Goal: Find contact information: Find contact information

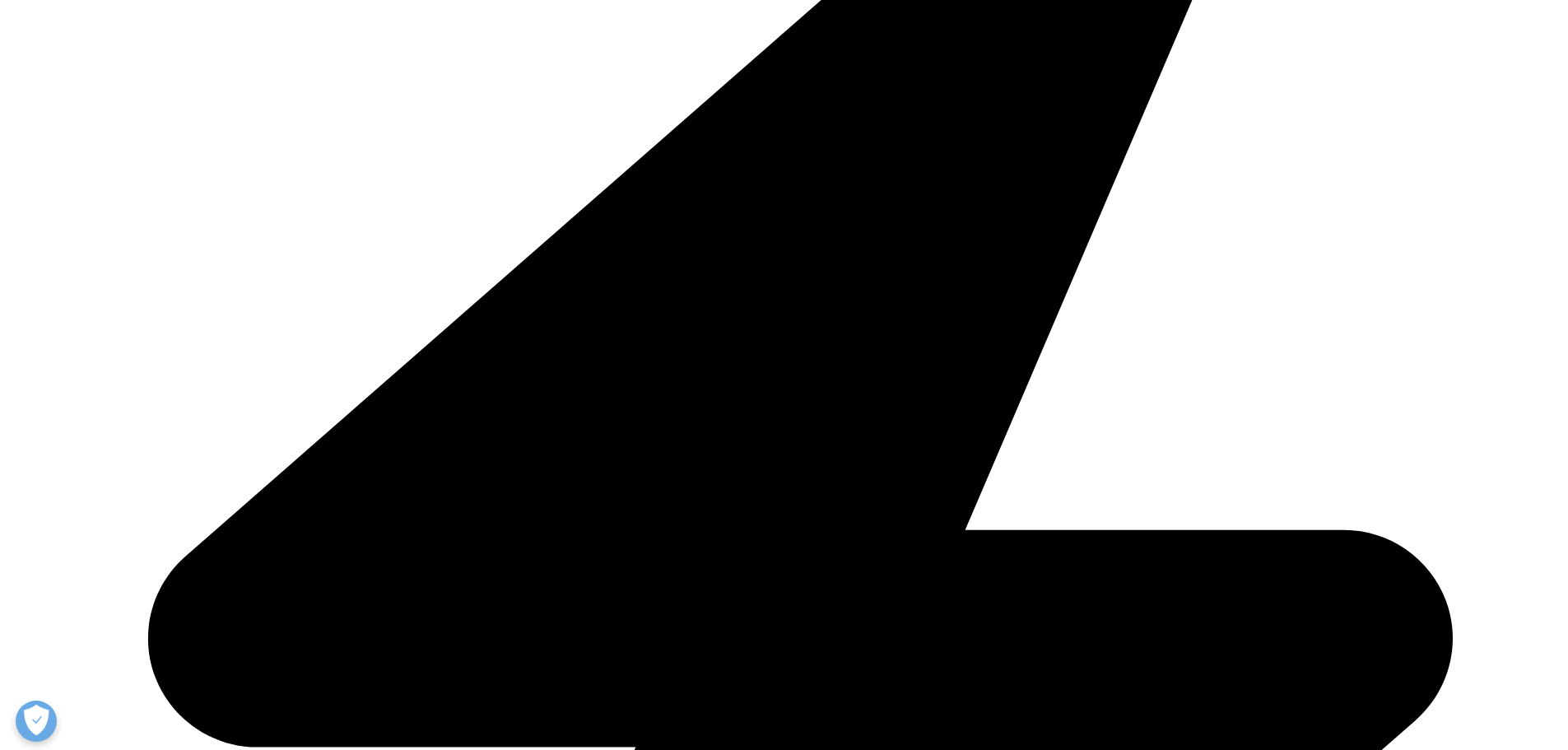
scroll to position [165, 0]
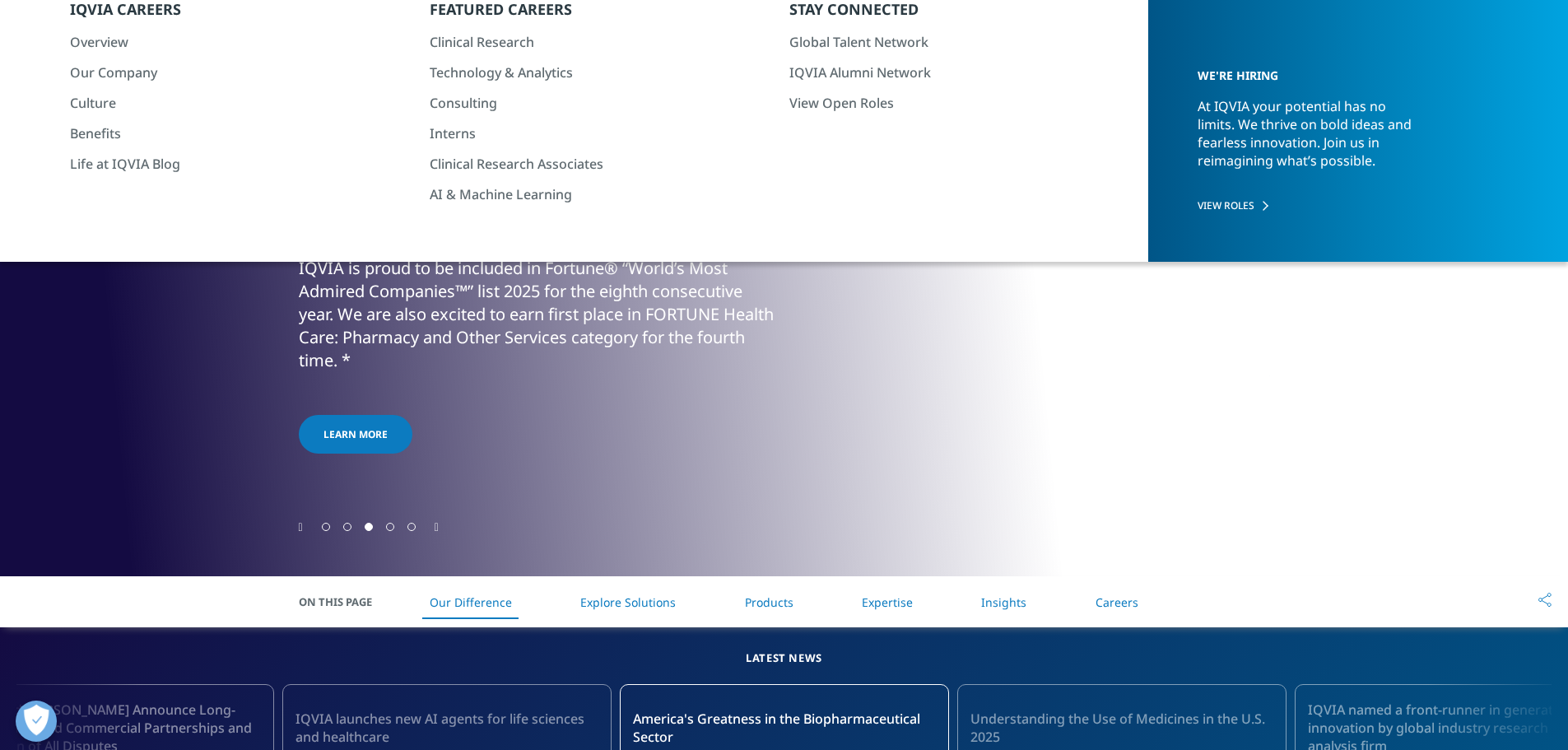
click at [629, 598] on link "Explore Solutions" at bounding box center [627, 602] width 95 height 16
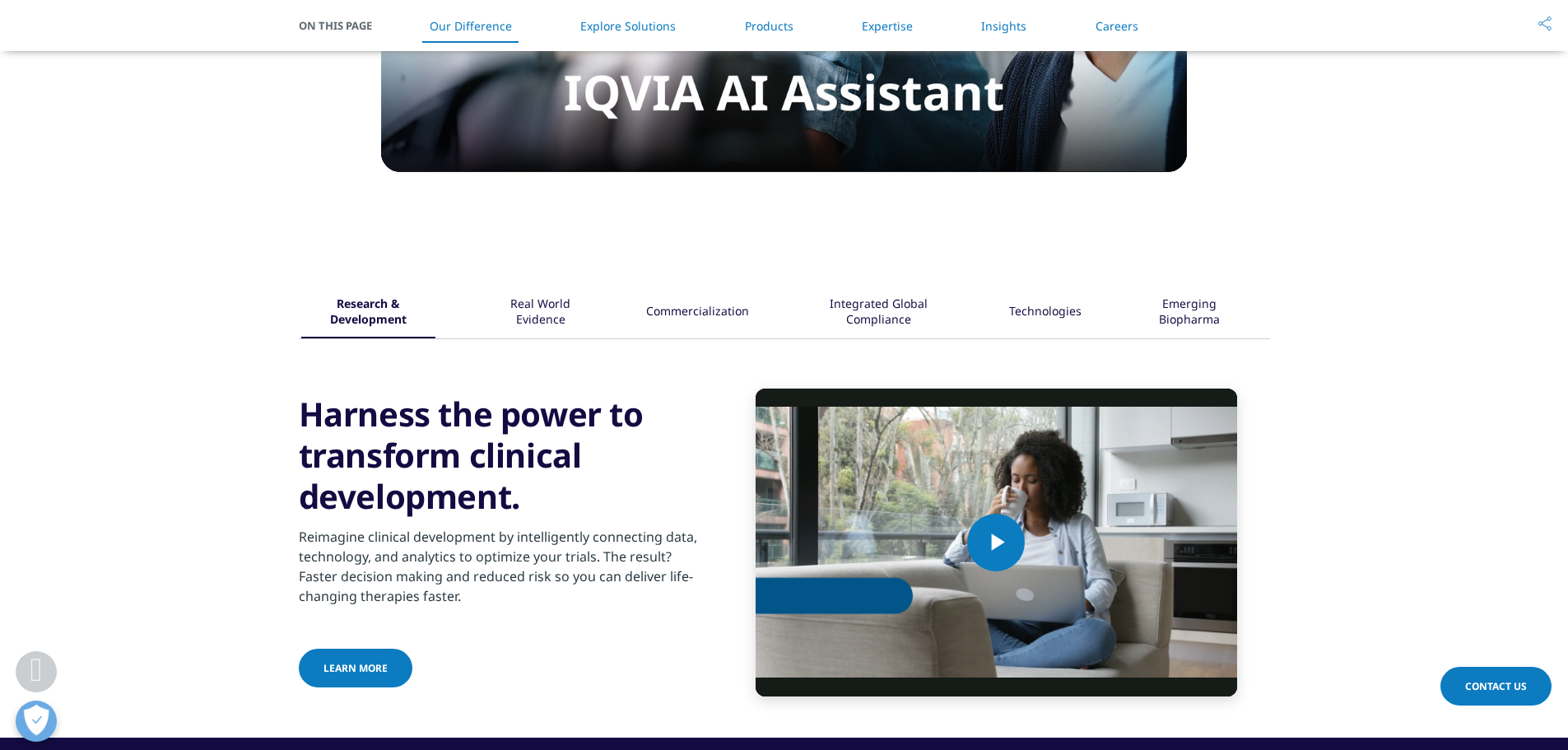
scroll to position [2018, 0]
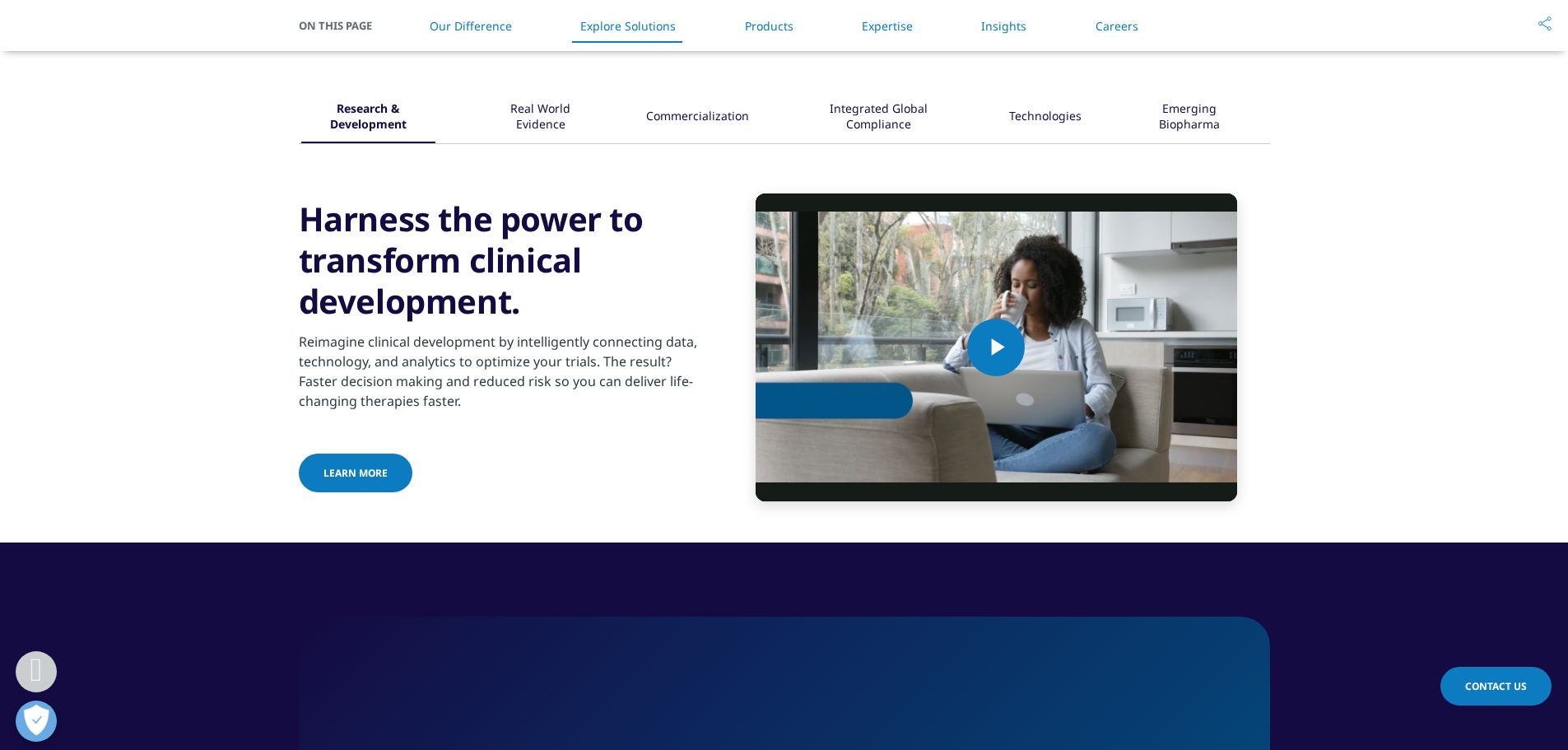
click at [554, 101] on div "Real World Evidence" at bounding box center [540, 118] width 106 height 51
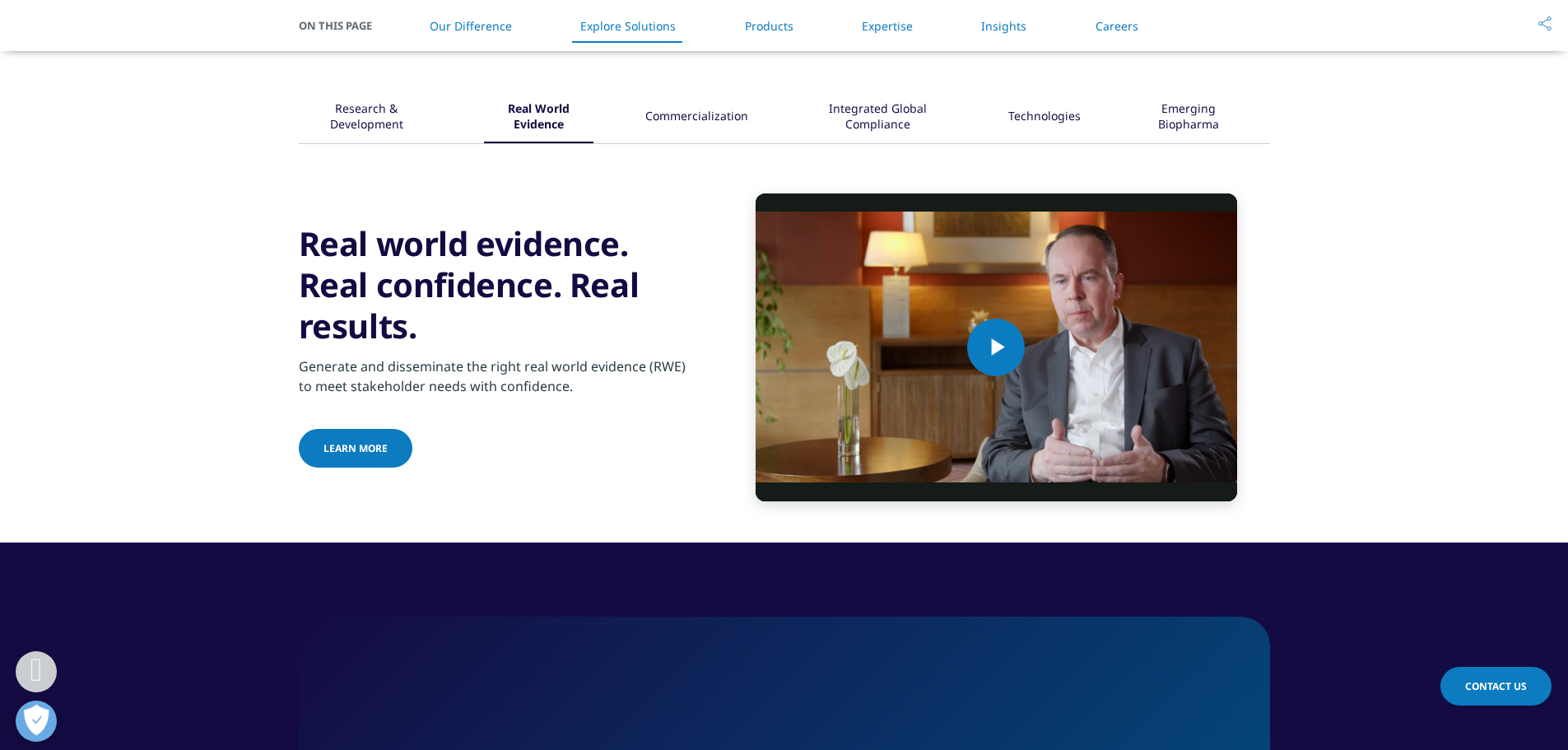
click at [685, 114] on div "Commercialization" at bounding box center [696, 118] width 103 height 51
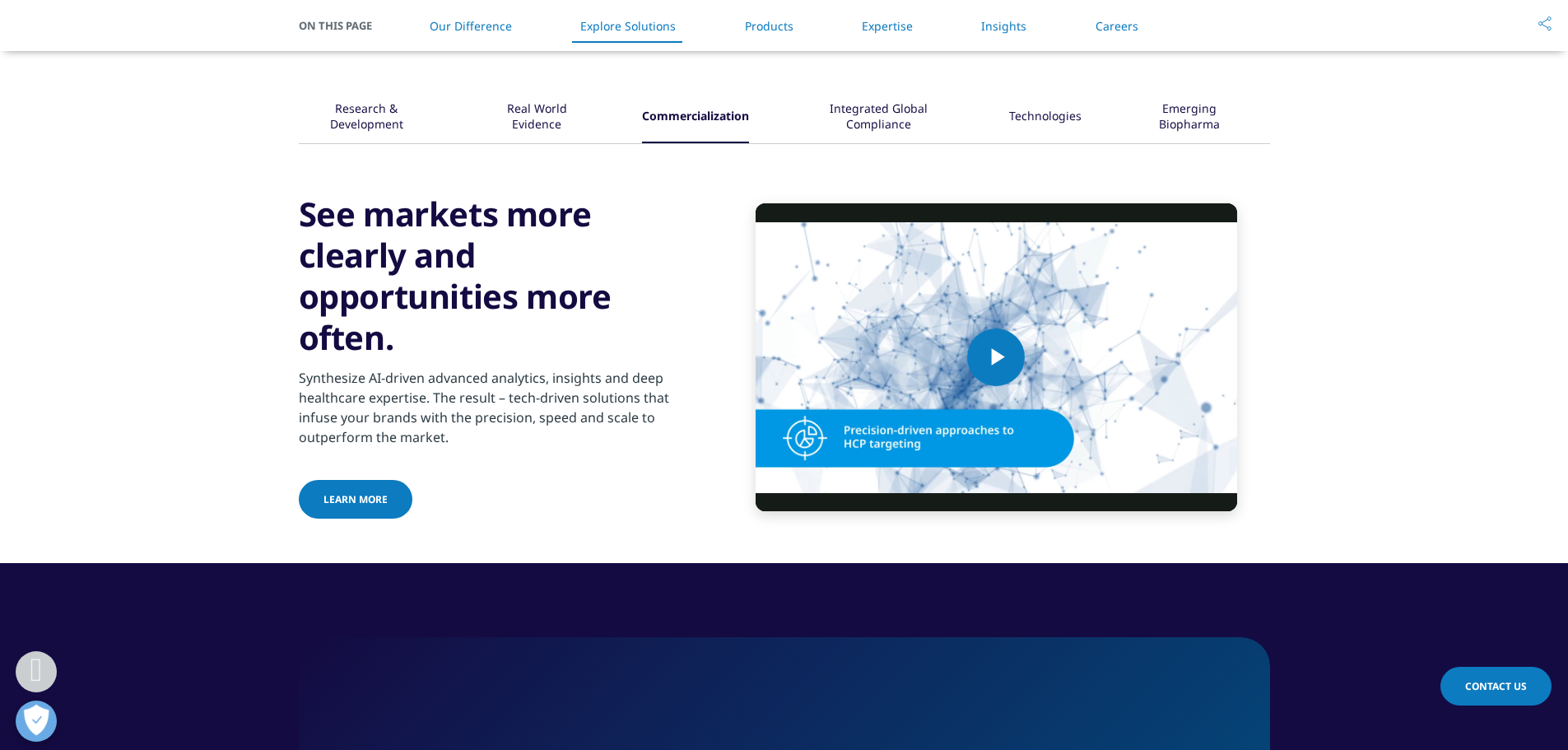
click at [881, 110] on div "Integrated Global Compliance" at bounding box center [879, 118] width 156 height 51
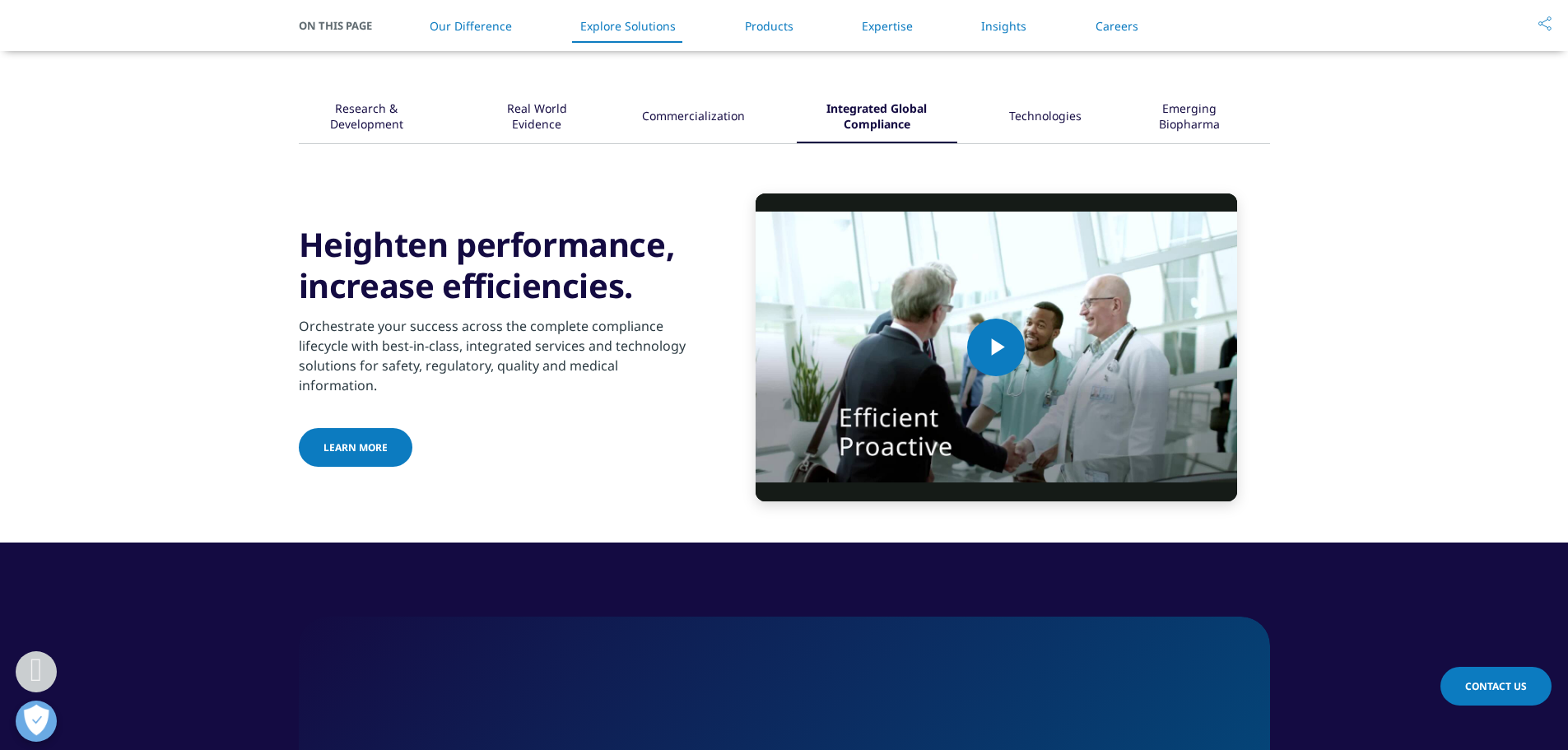
click at [1052, 118] on div "Technologies" at bounding box center [1046, 118] width 73 height 51
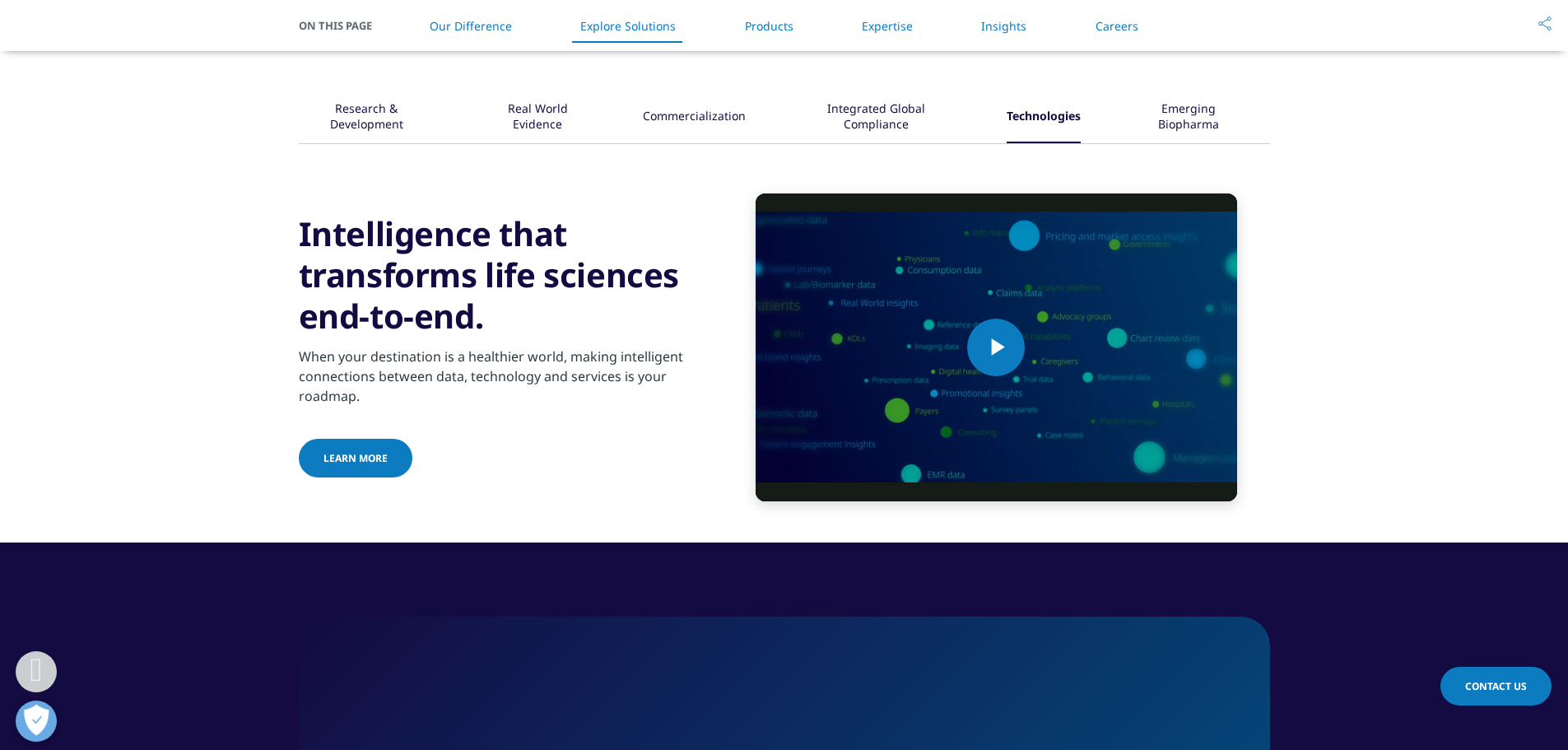
click at [1187, 130] on div "Emerging Biopharma" at bounding box center [1189, 118] width 112 height 51
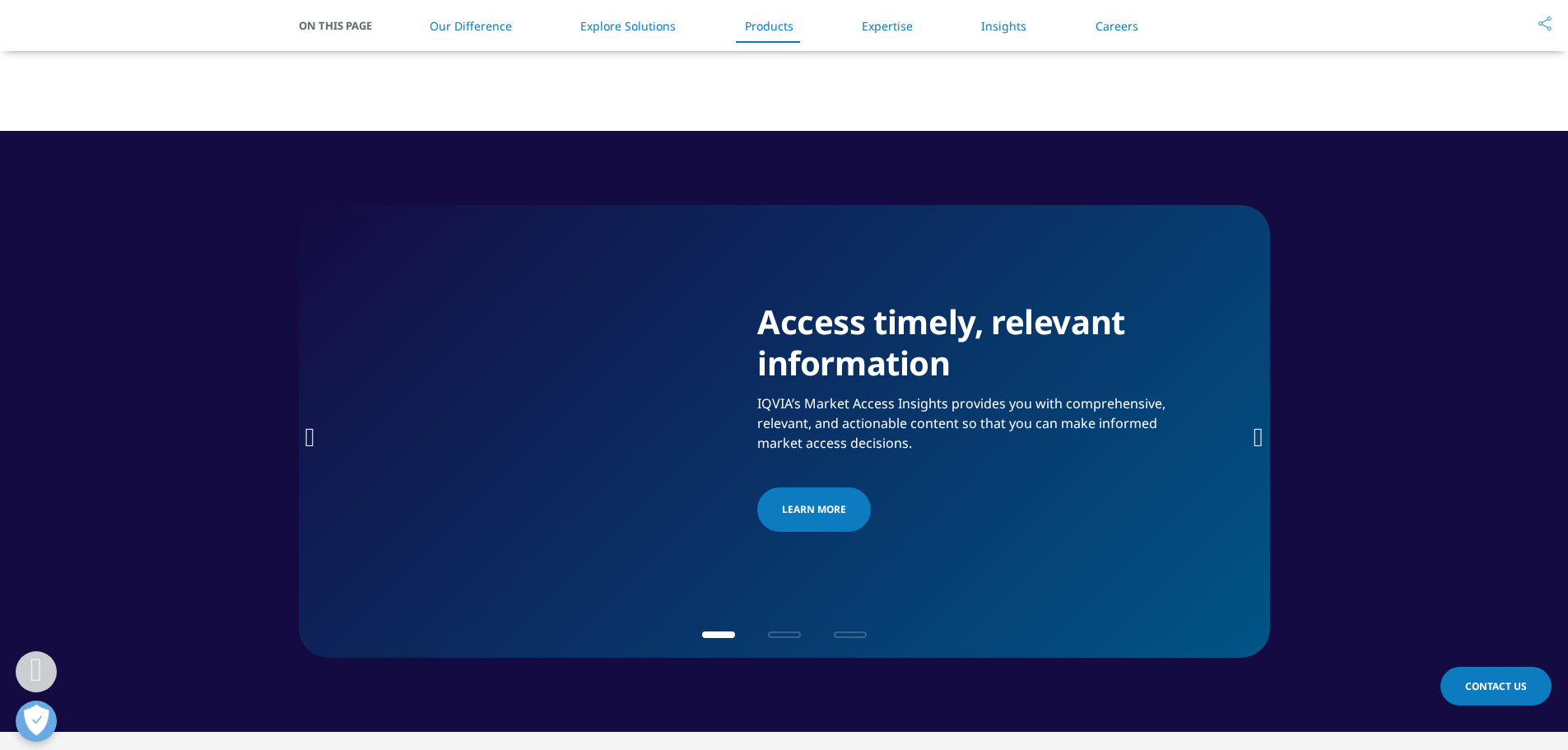
scroll to position [2430, 0]
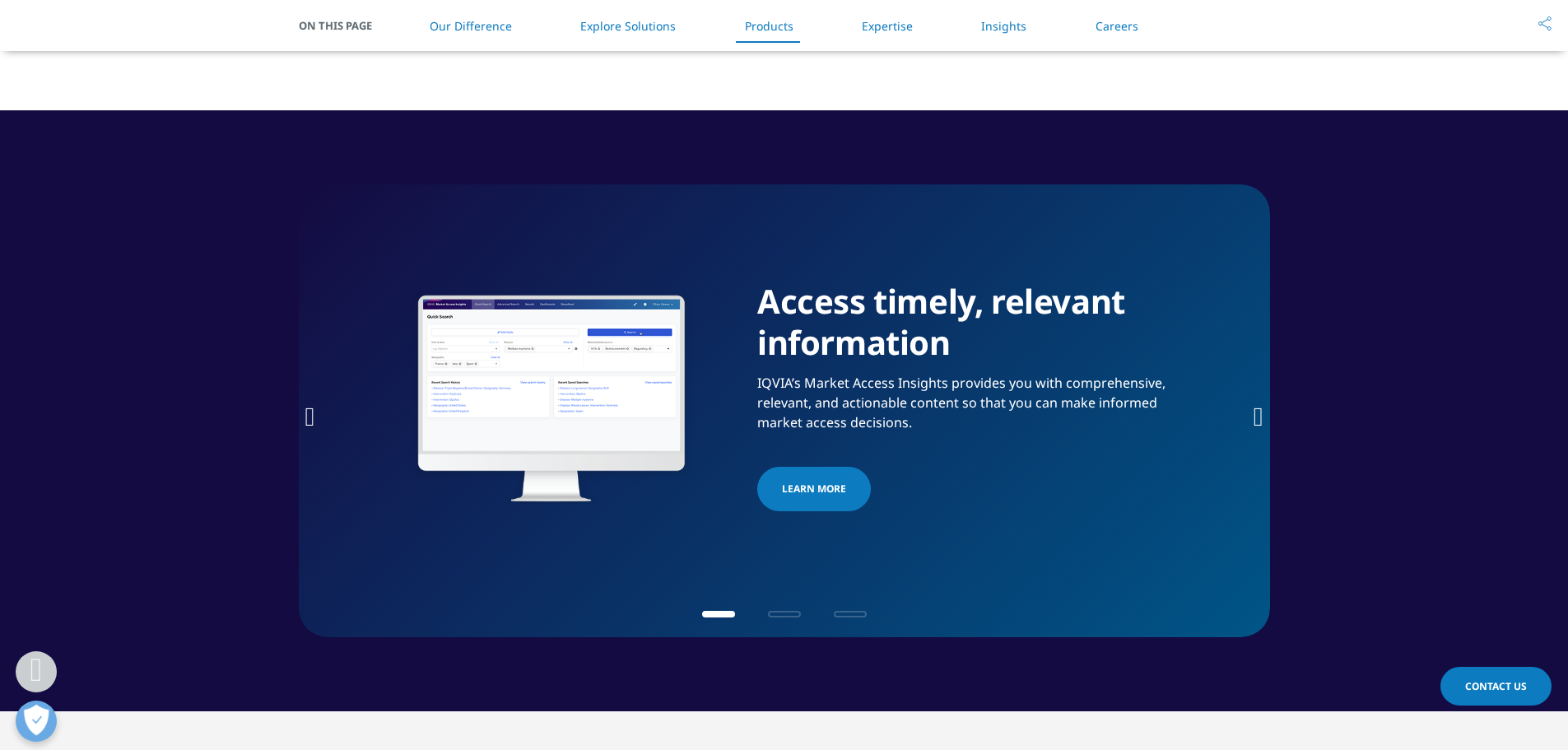
scroll to position [2430, 0]
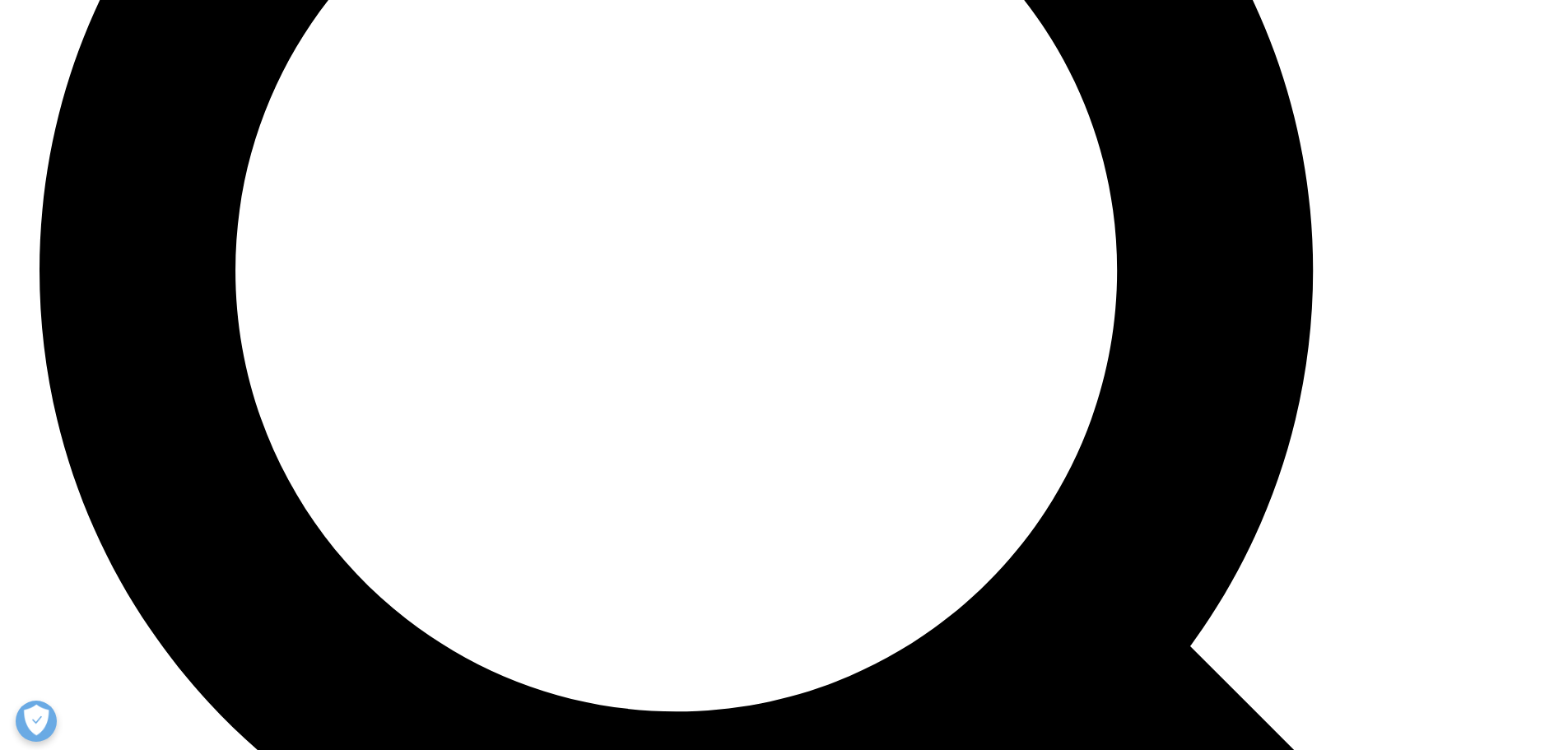
scroll to position [3987, 0]
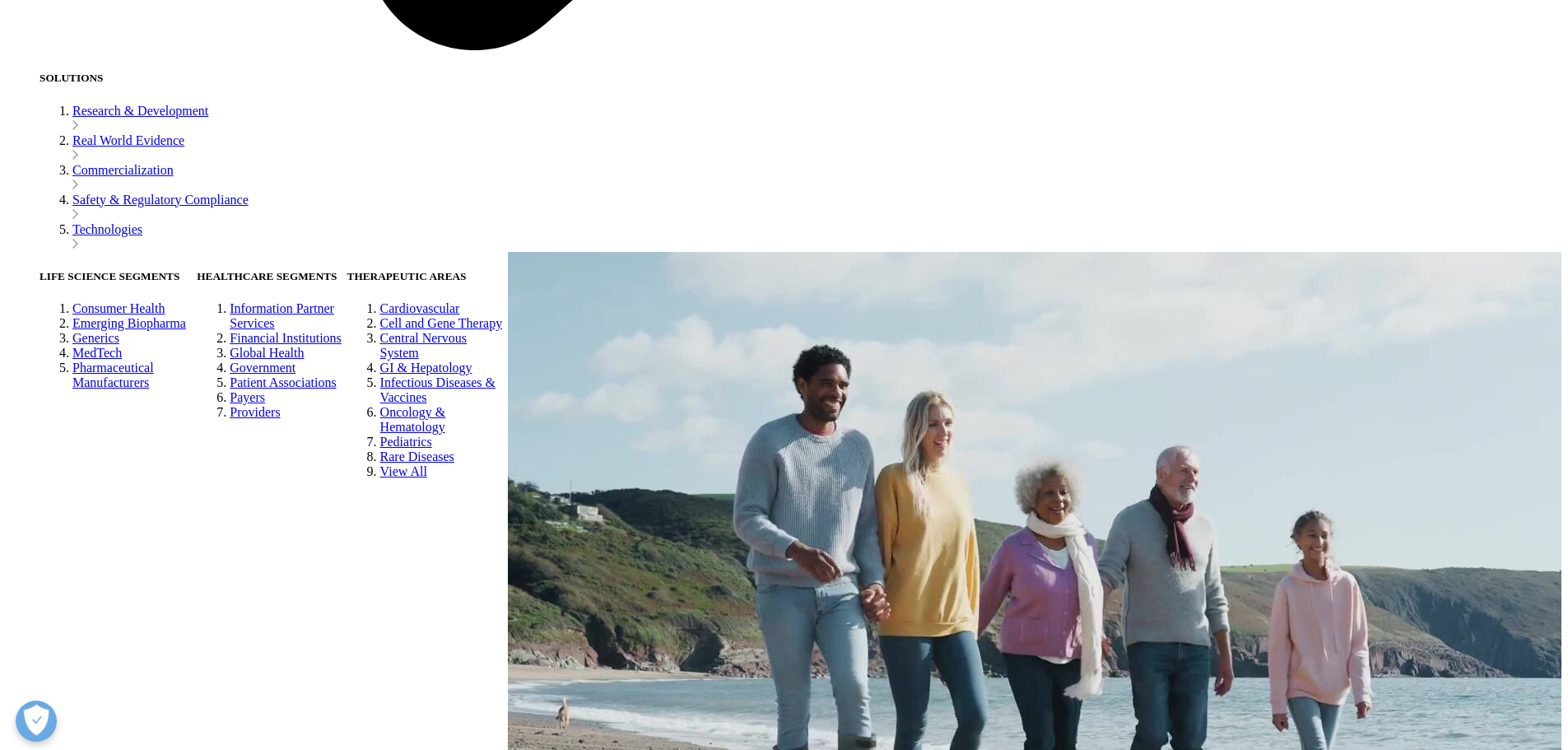
scroll to position [4457, 0]
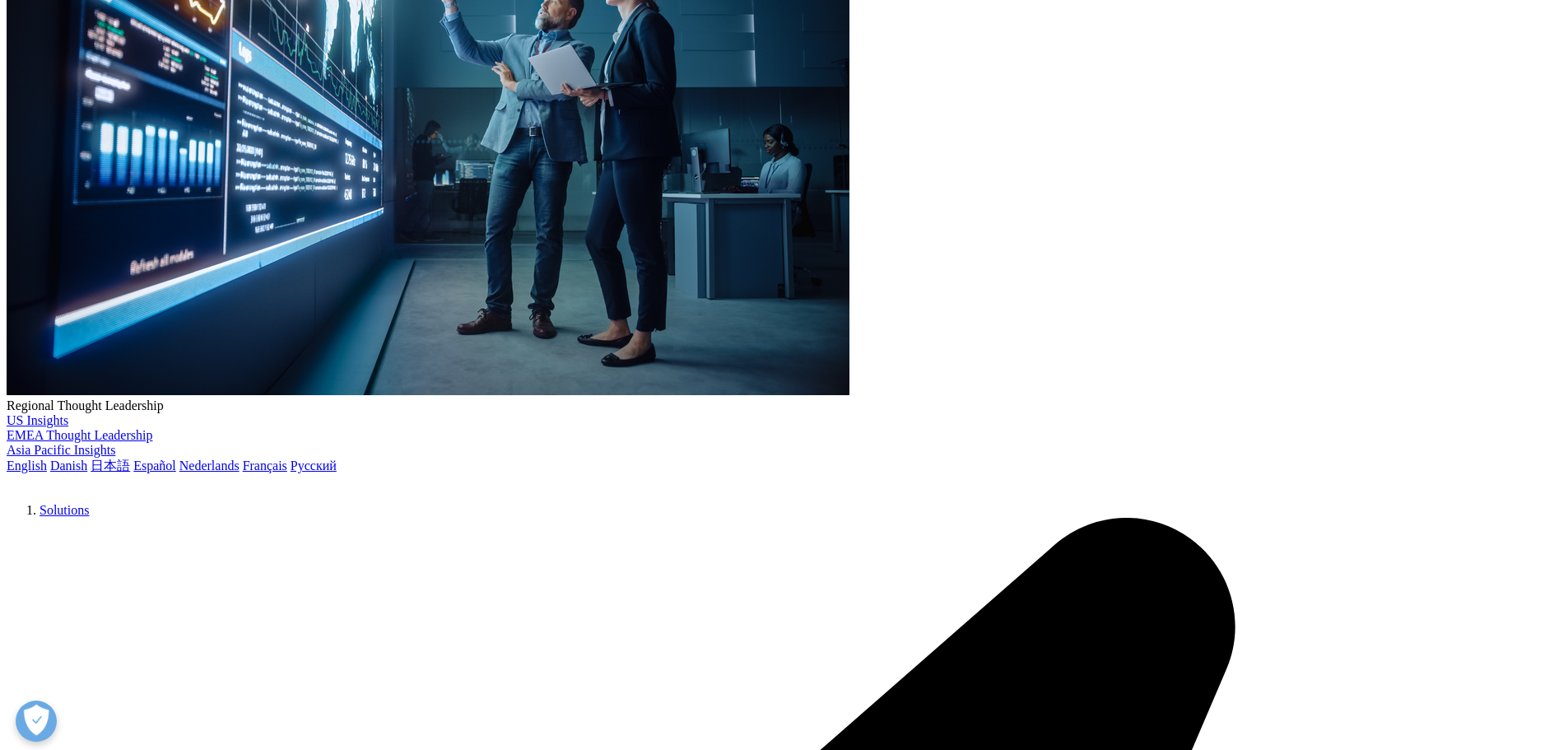
scroll to position [329, 0]
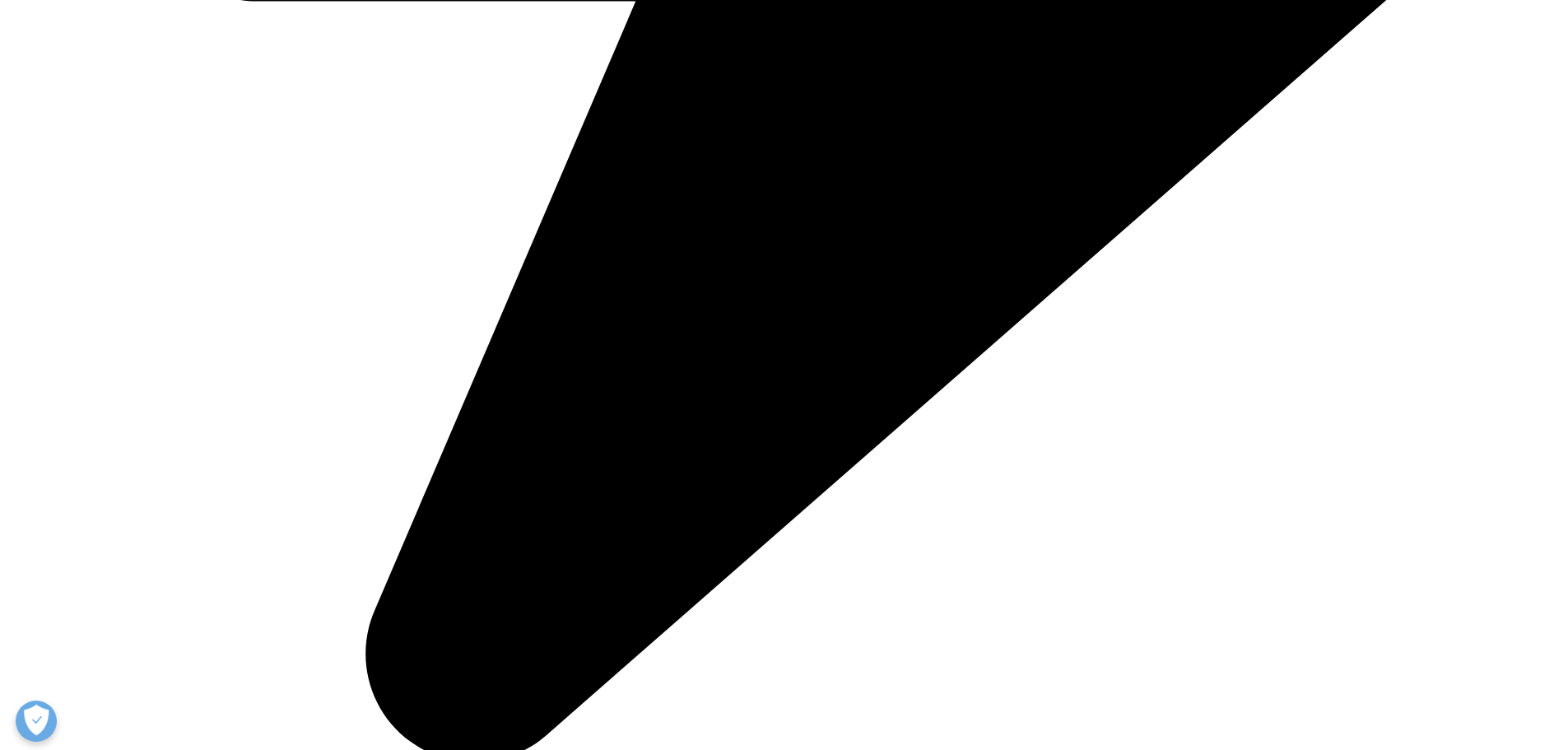
scroll to position [1857, 0]
drag, startPoint x: 290, startPoint y: 237, endPoint x: 400, endPoint y: 243, distance: 110.2
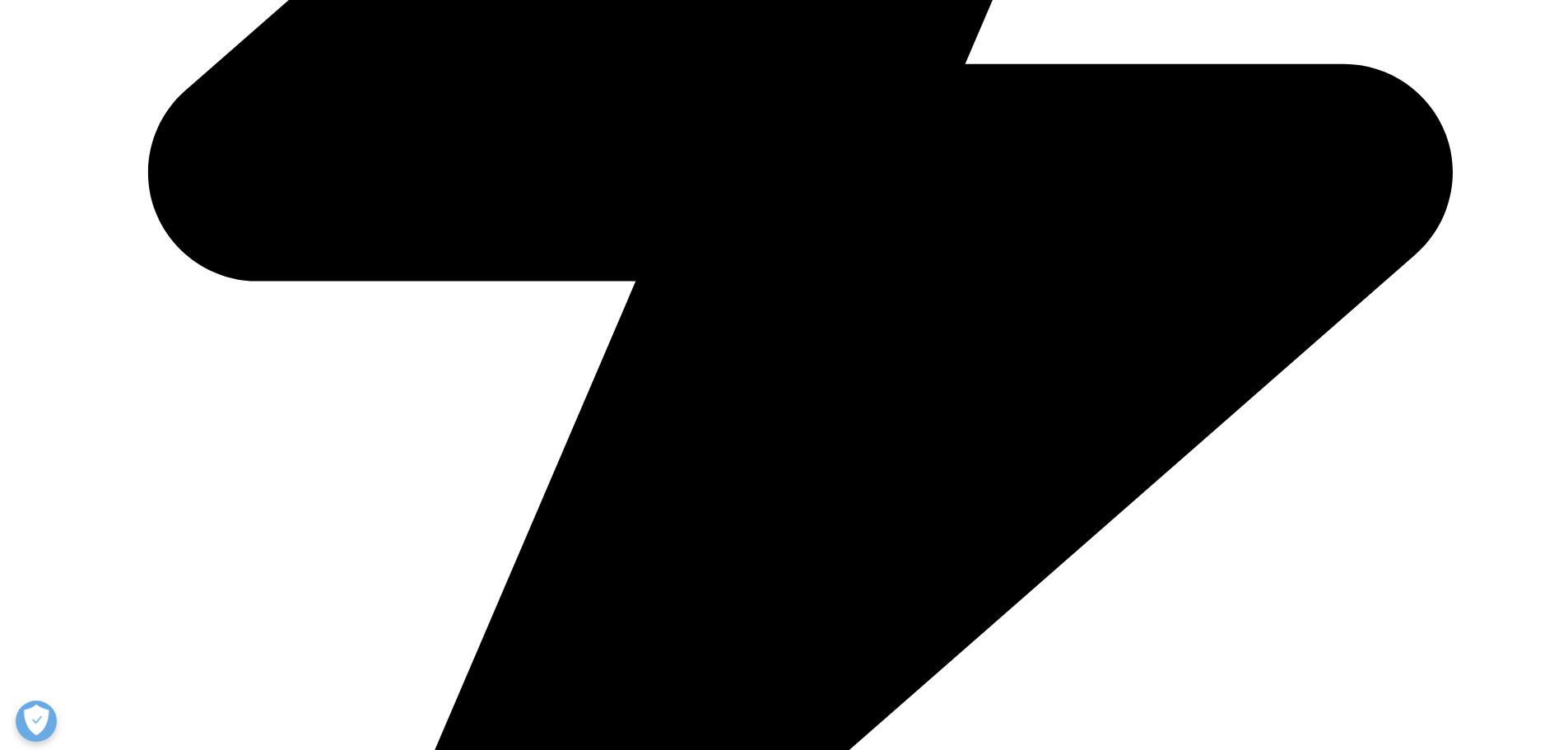
scroll to position [1528, 0]
